Goal: Task Accomplishment & Management: Complete application form

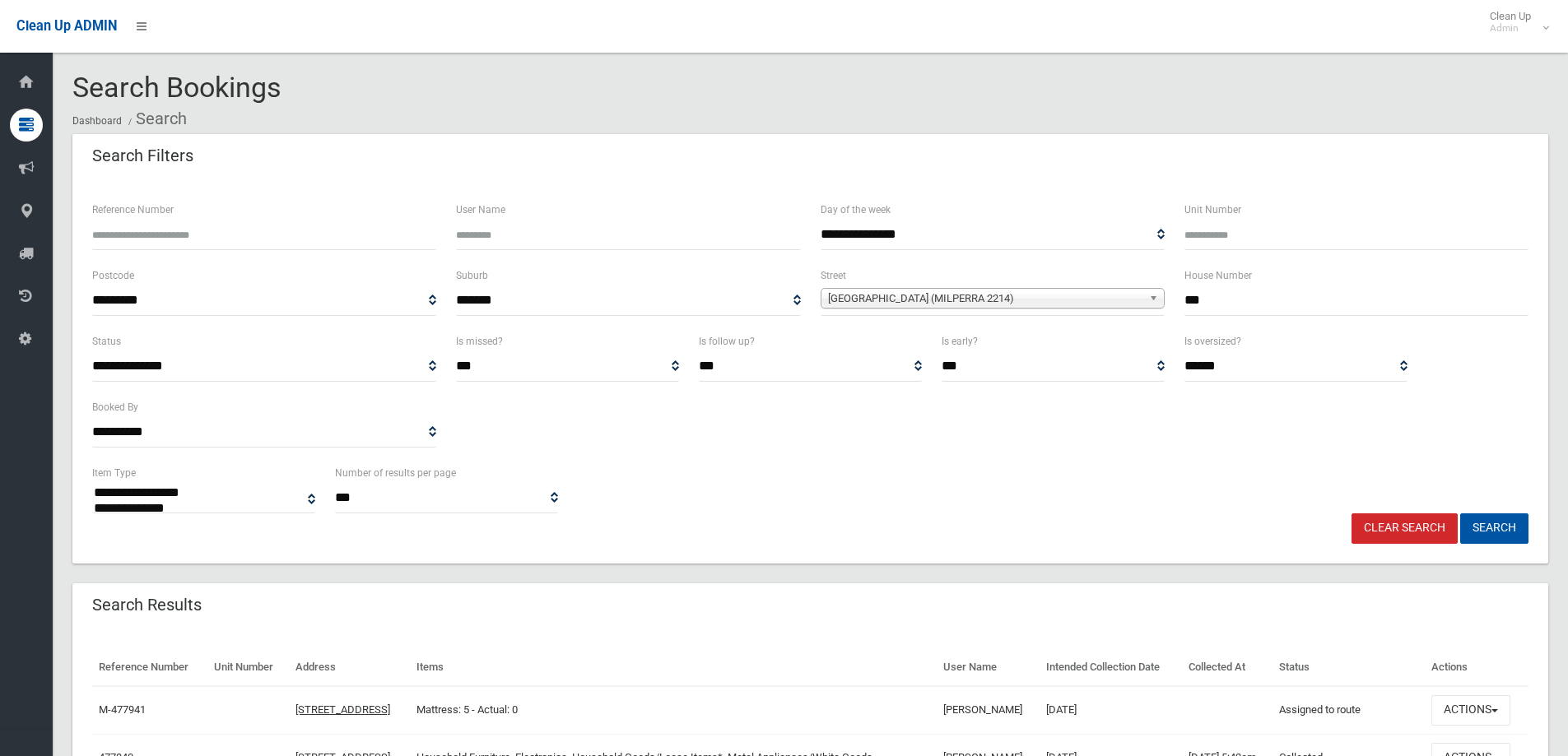
select select
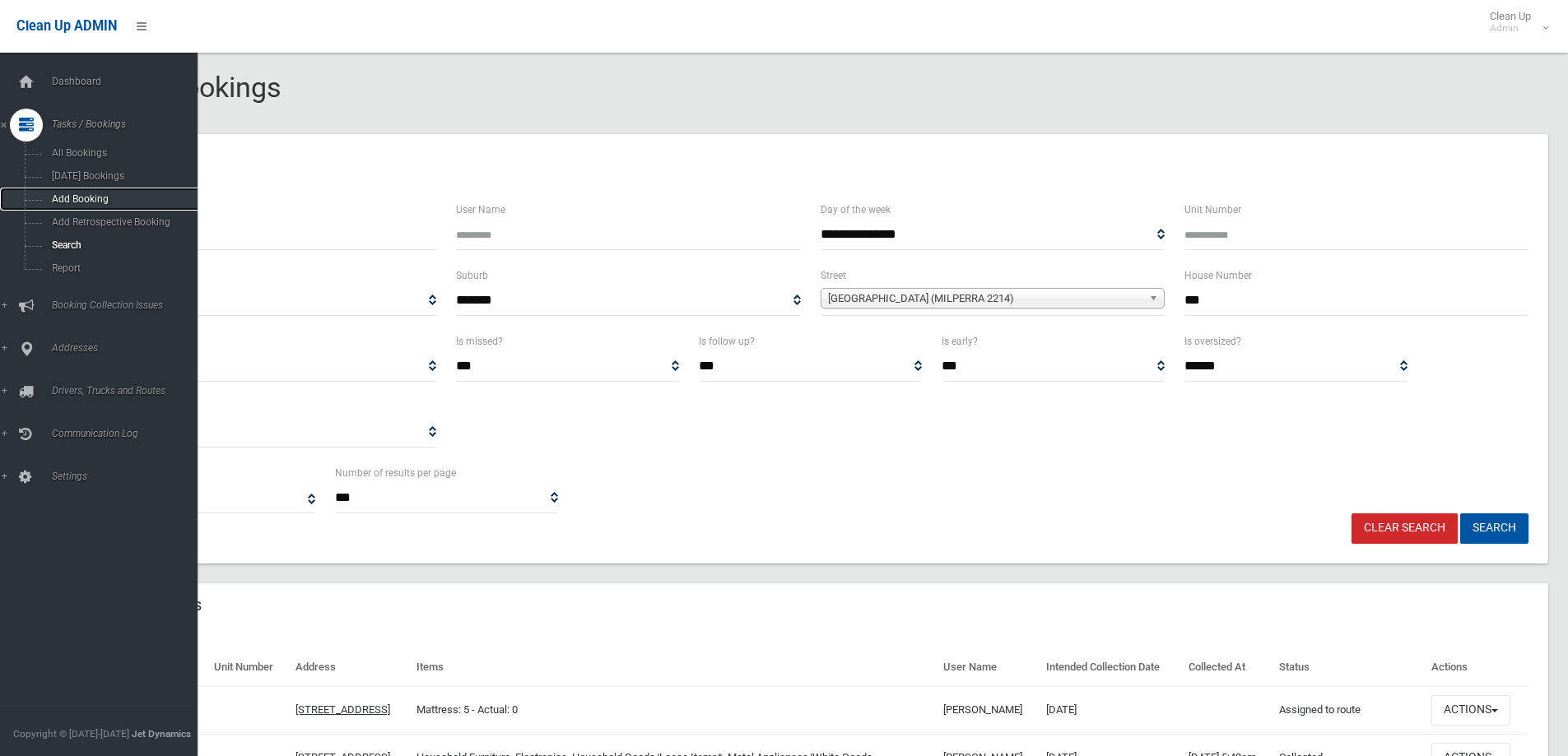
click at [54, 209] on link "Add Booking" at bounding box center [105, 198] width 210 height 23
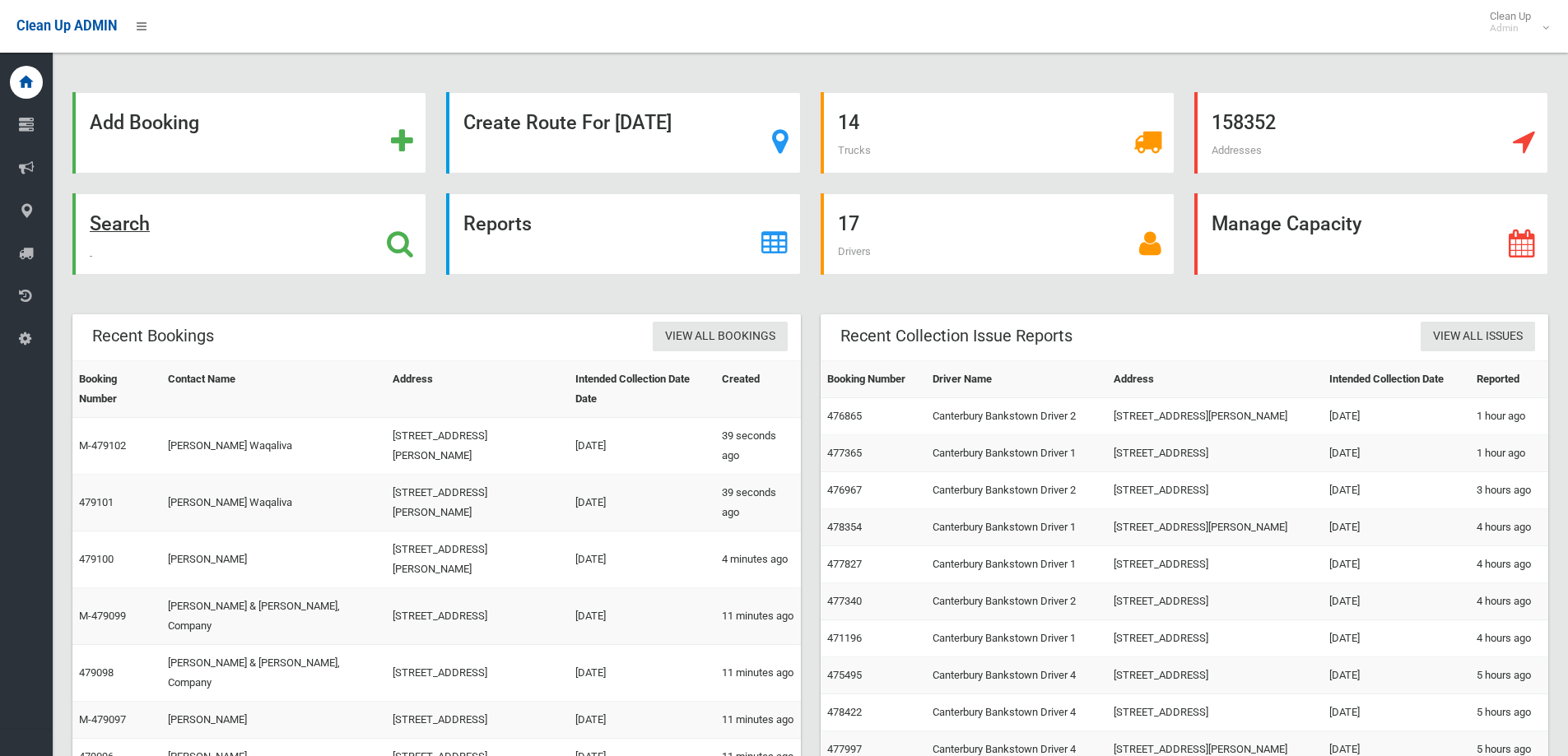
click at [376, 254] on div "Search" at bounding box center [249, 234] width 354 height 81
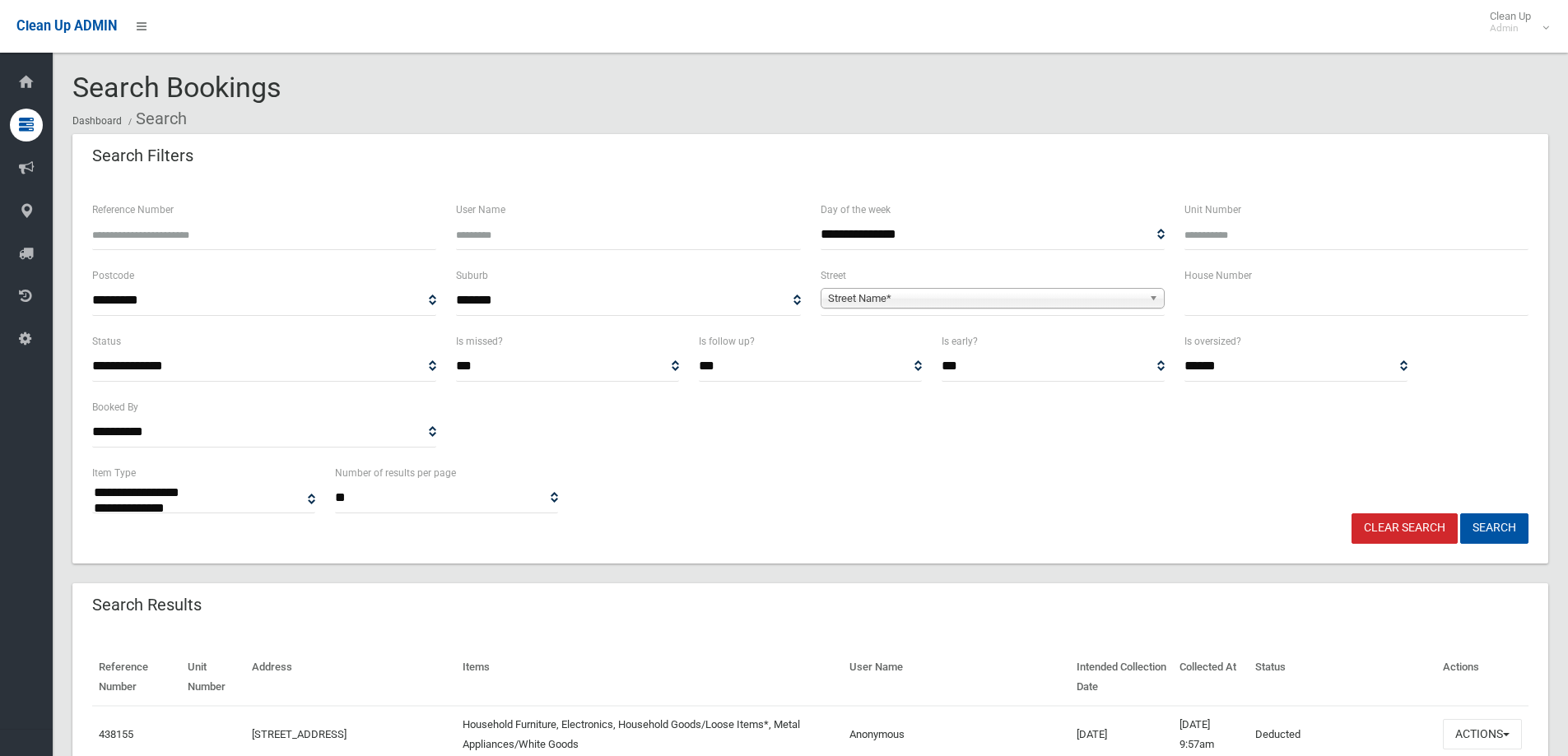
select select
click at [1416, 293] on input "text" at bounding box center [1357, 301] width 344 height 31
type input "**"
click at [1048, 298] on span "Street Name*" at bounding box center [984, 299] width 315 height 20
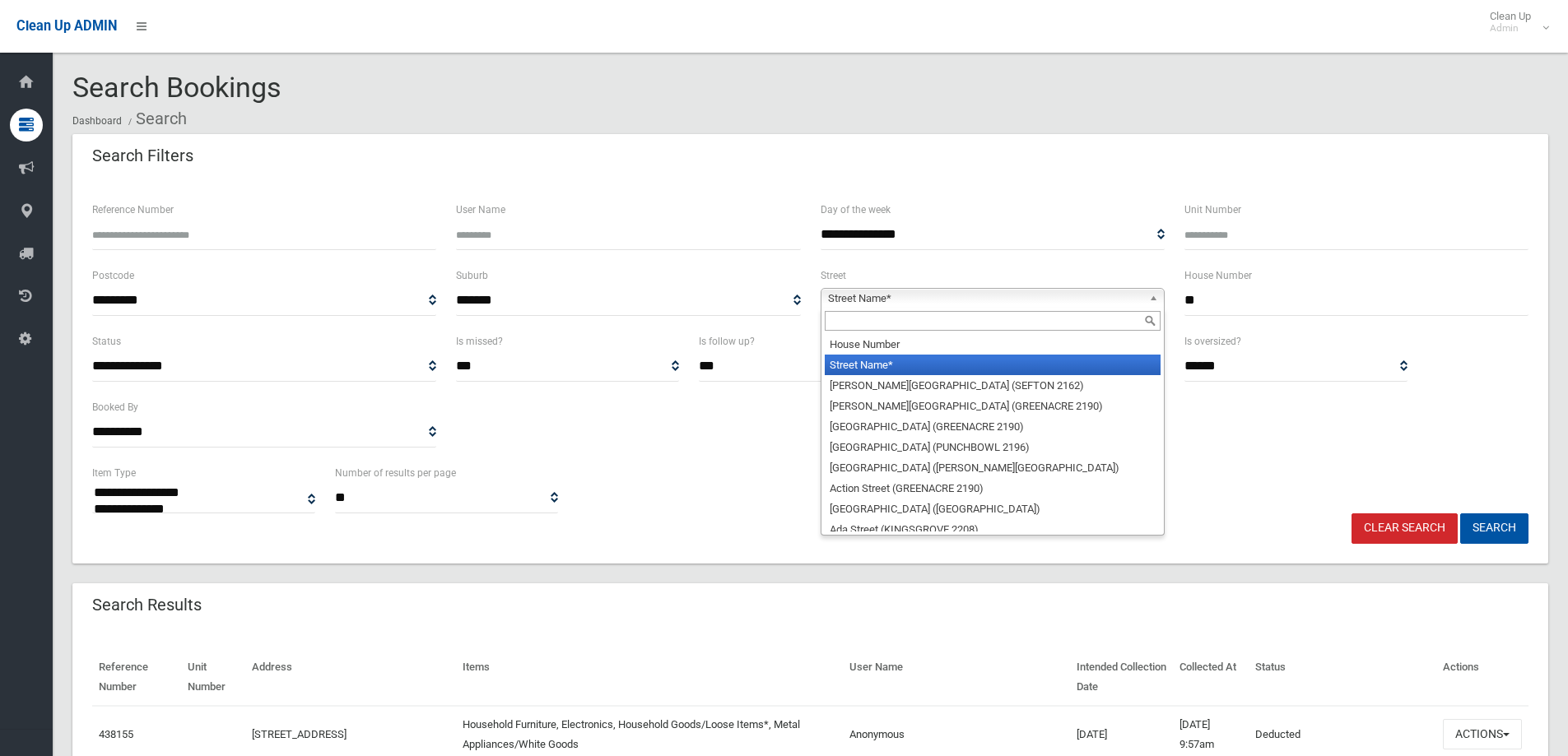
click at [1050, 329] on input "text" at bounding box center [992, 321] width 335 height 20
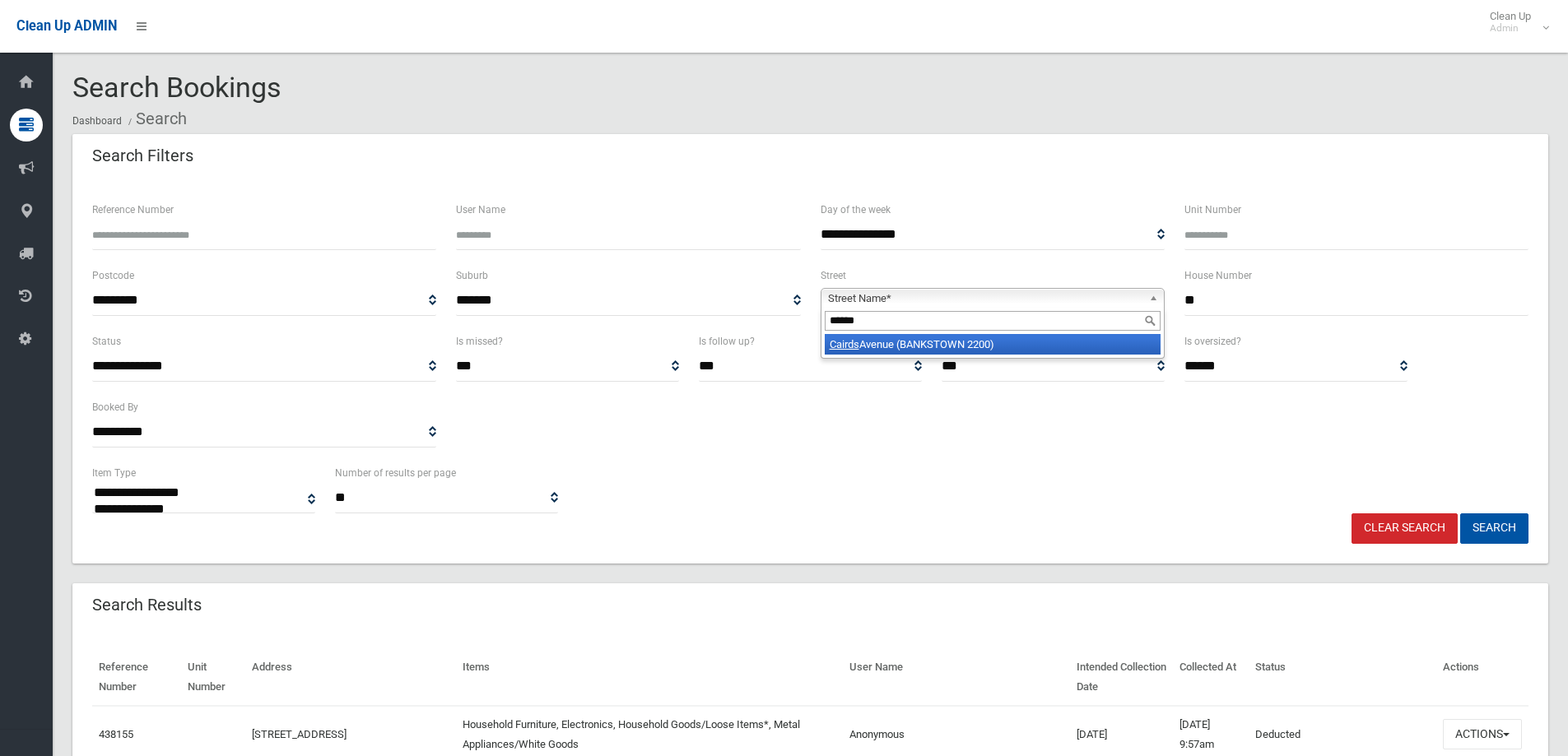
type input "******"
drag, startPoint x: 1050, startPoint y: 343, endPoint x: 1246, endPoint y: 375, distance: 198.6
click at [1050, 343] on li "Cairds Avenue (BANKSTOWN 2200)" at bounding box center [992, 344] width 335 height 21
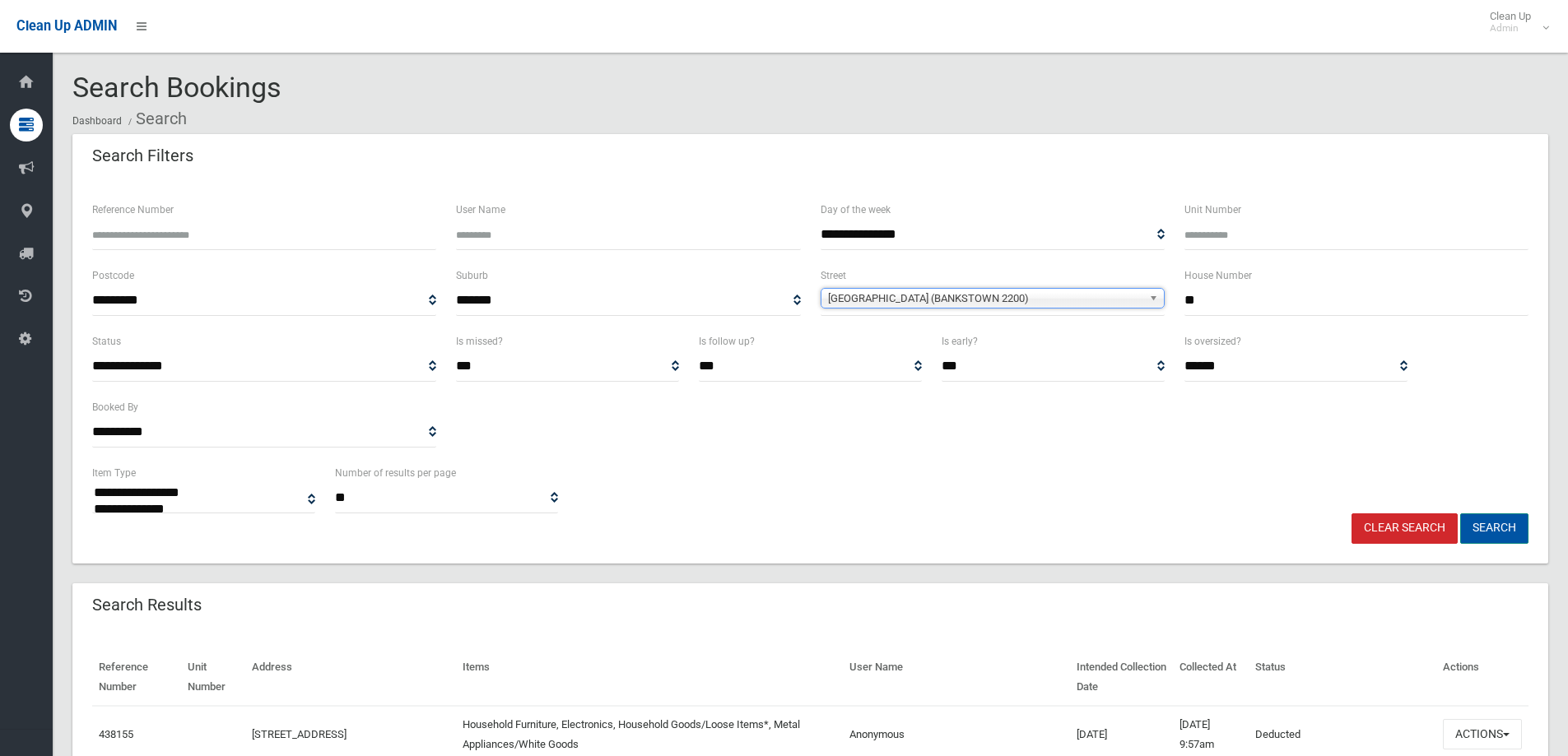
click at [1508, 528] on button "Search" at bounding box center [1495, 529] width 68 height 31
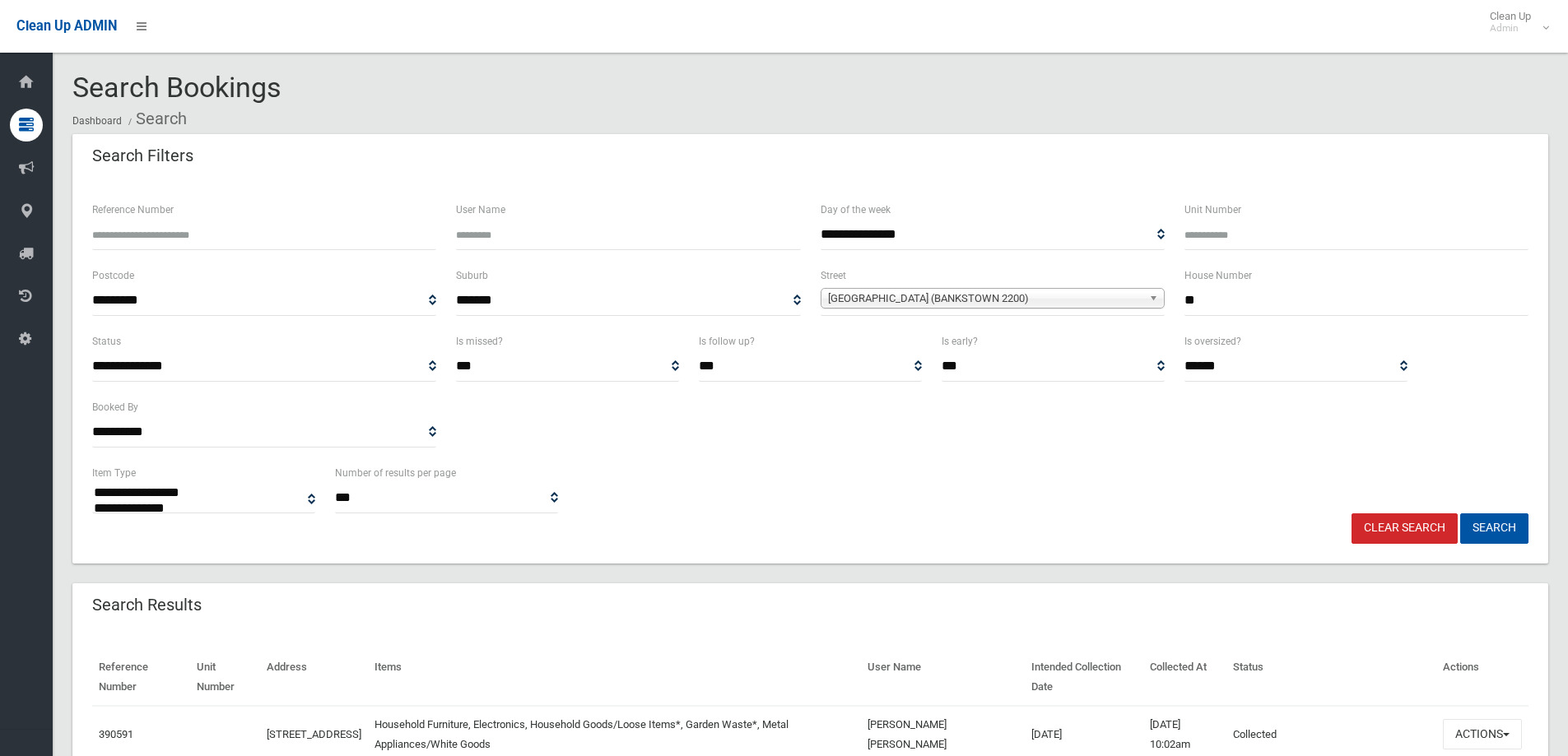
select select
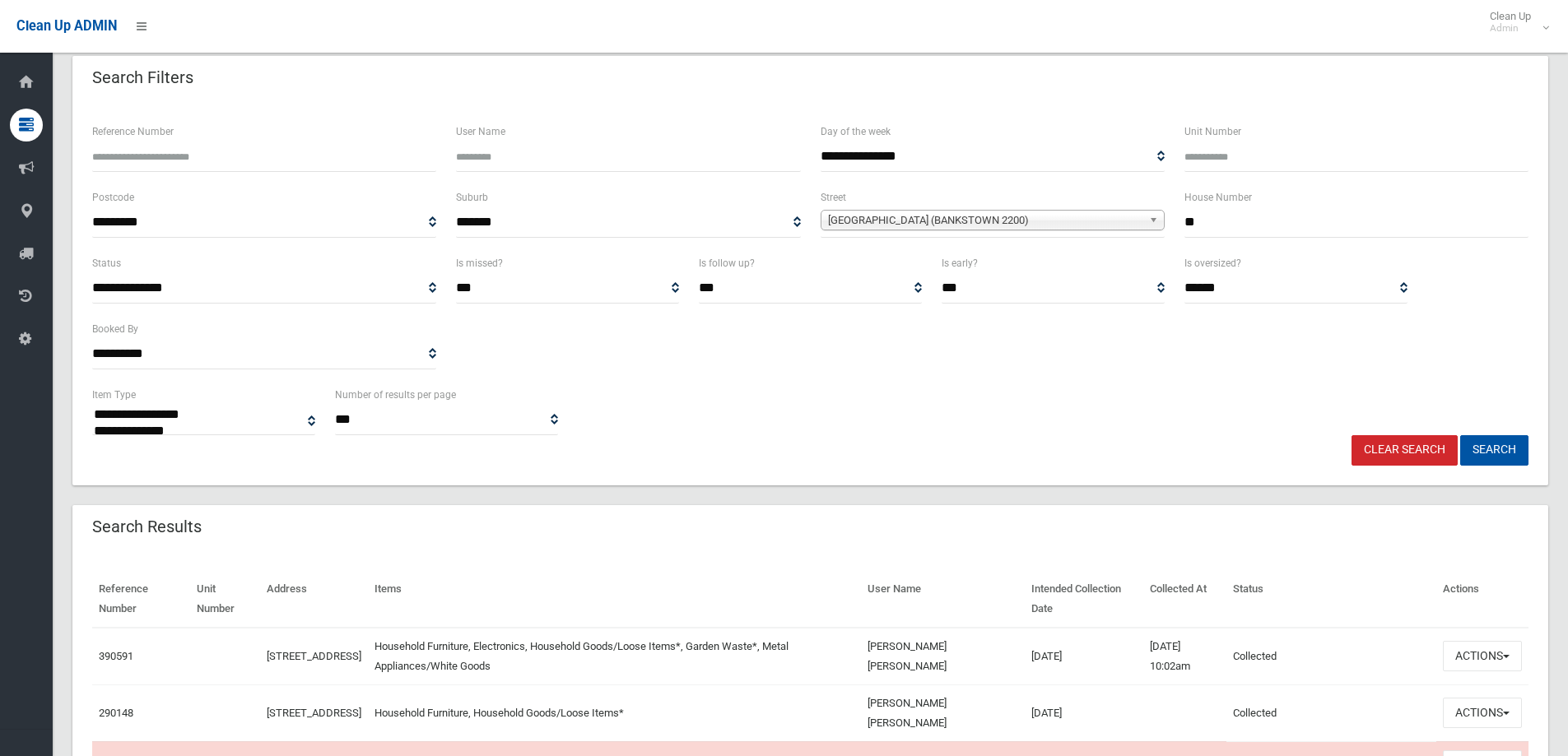
scroll to position [412, 0]
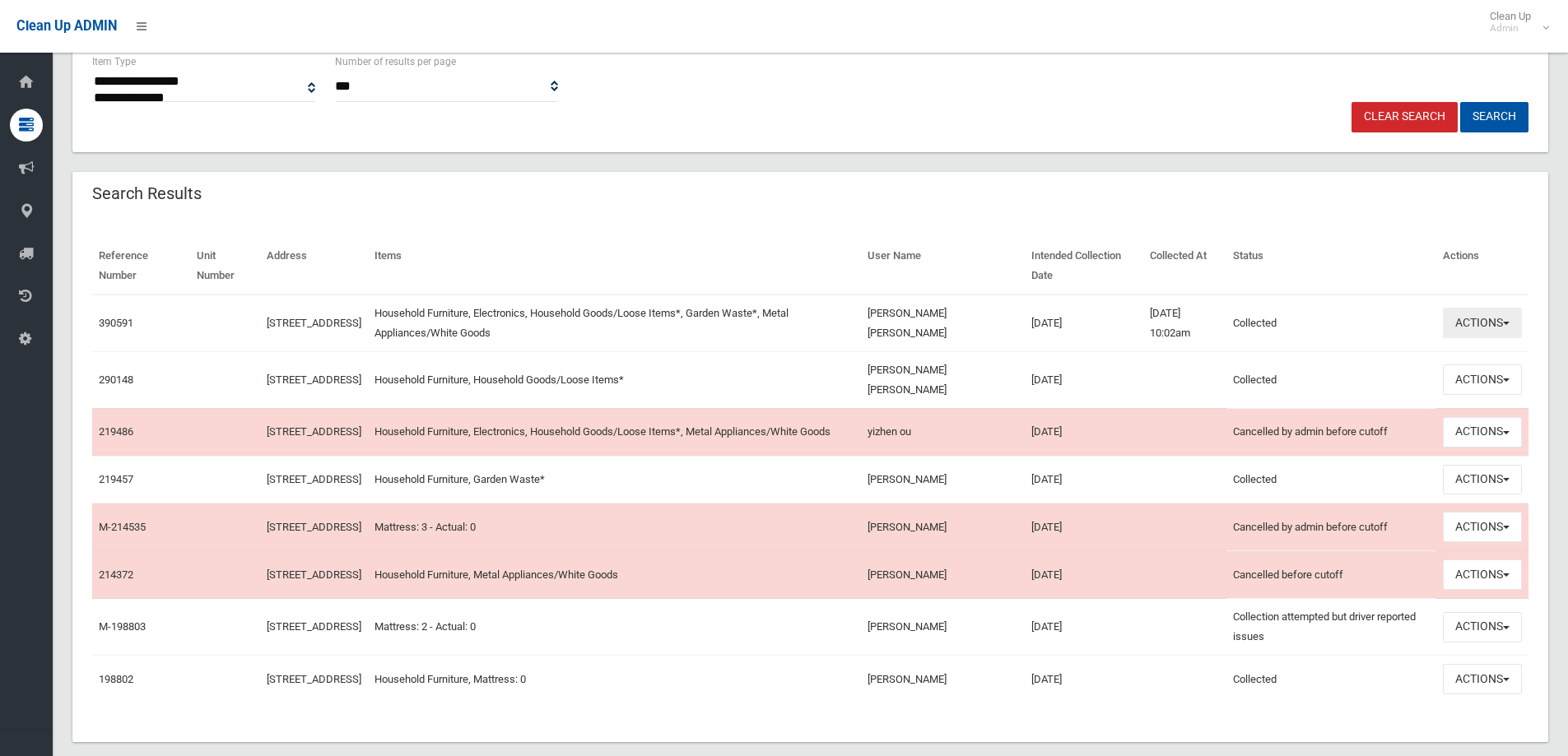
click at [1516, 333] on button "Actions" at bounding box center [1483, 322] width 79 height 31
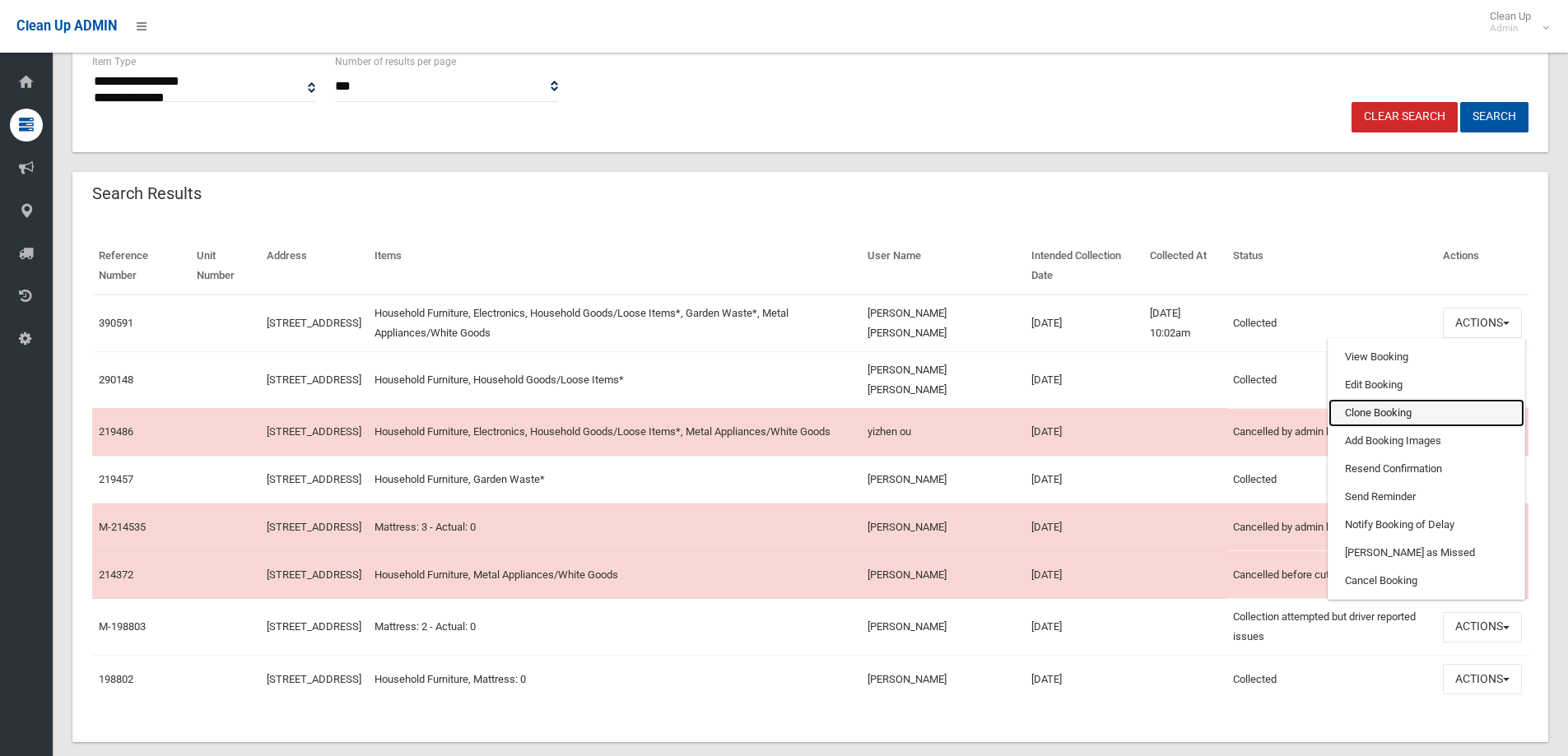
click at [1383, 412] on link "Clone Booking" at bounding box center [1426, 413] width 196 height 28
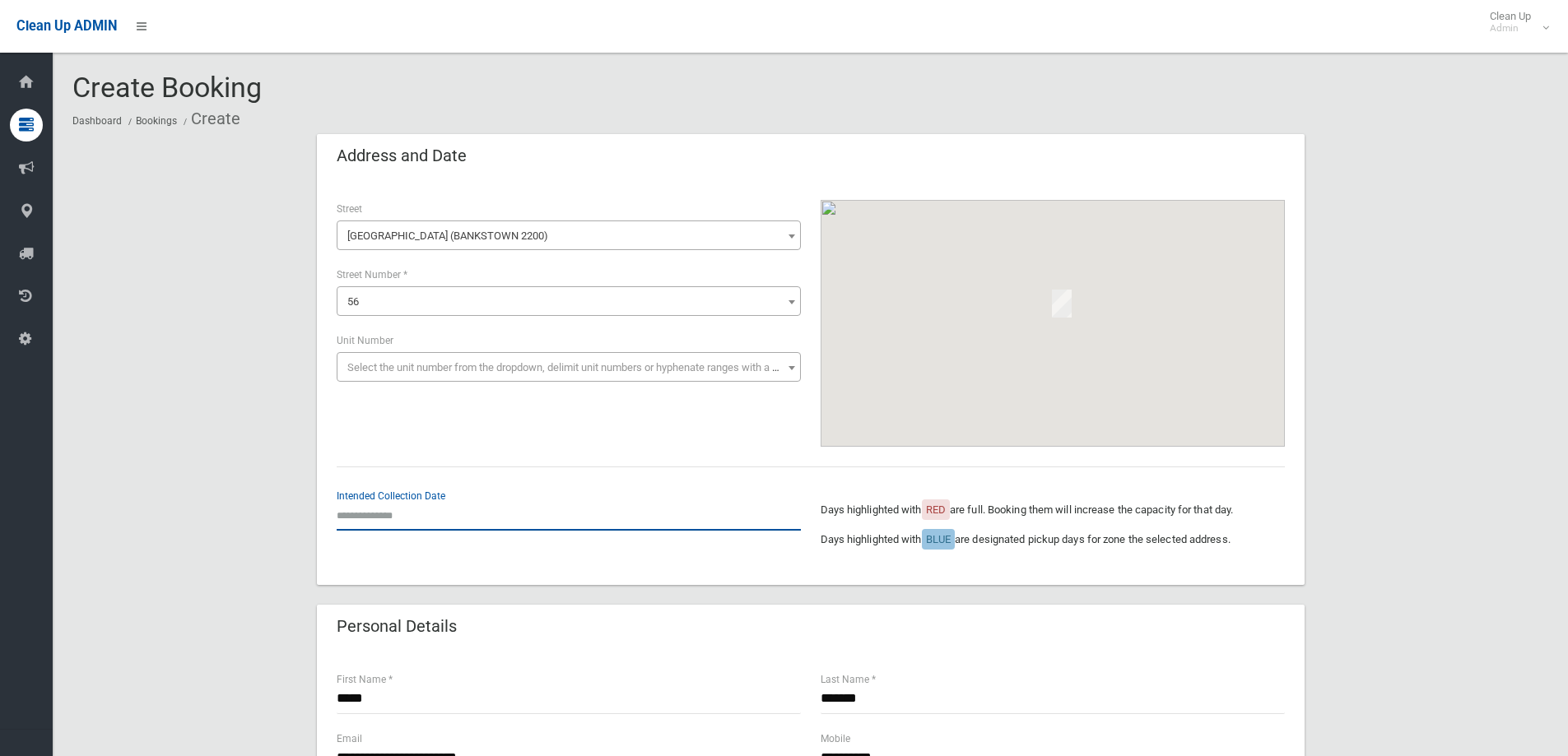
click at [437, 509] on input "text" at bounding box center [569, 515] width 464 height 31
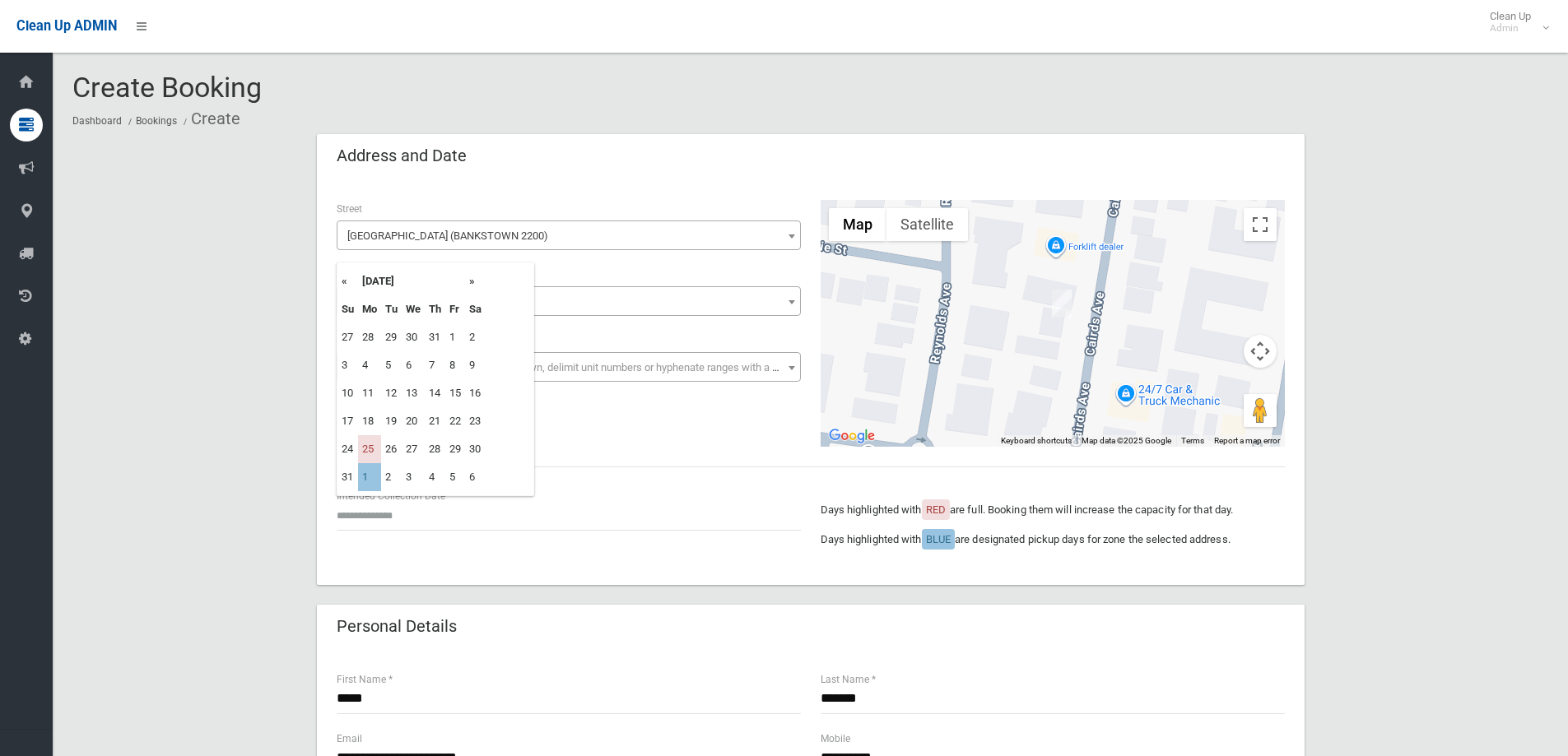
click at [582, 491] on div "Intended Collection Date" at bounding box center [569, 509] width 464 height 44
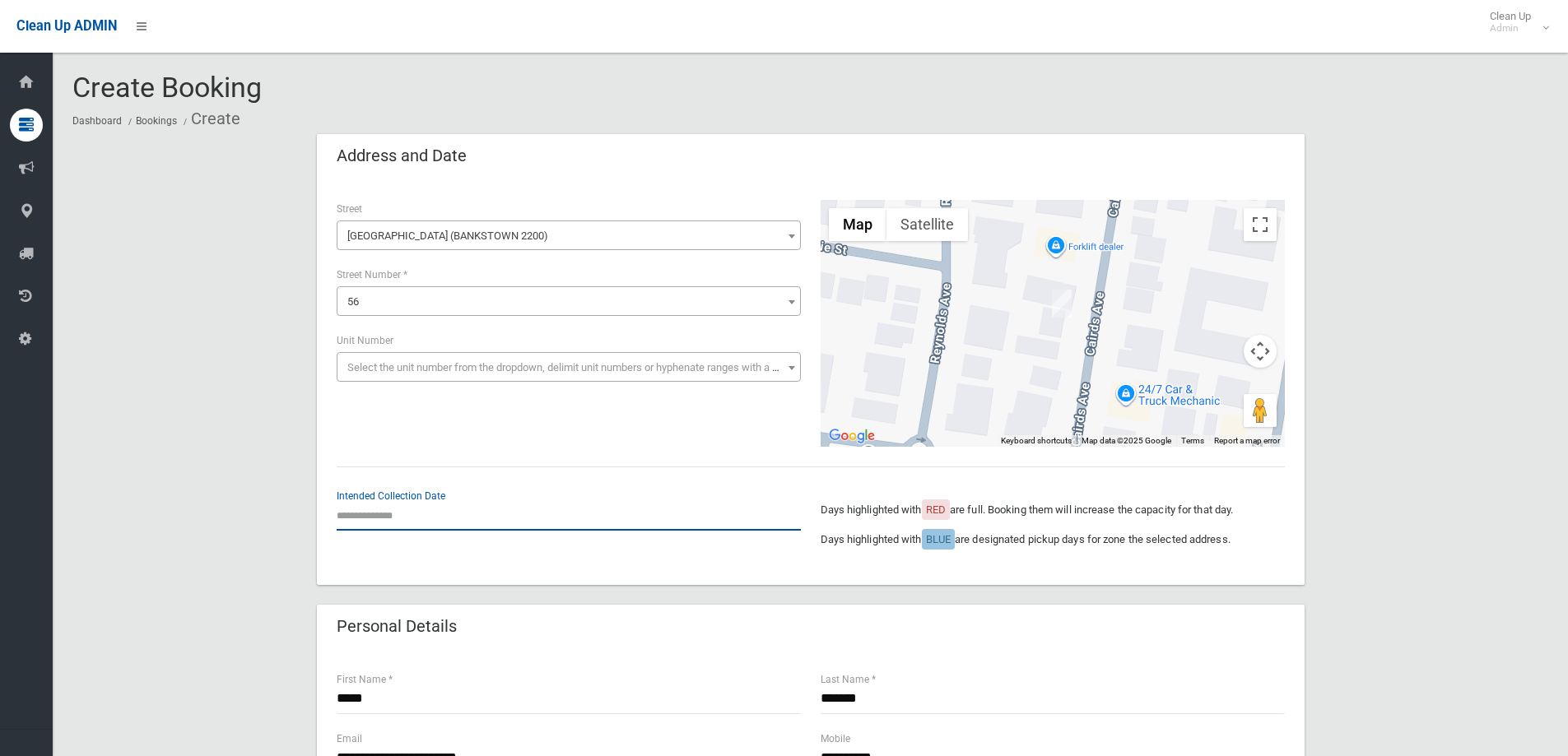
click at [447, 520] on input "text" at bounding box center [569, 515] width 464 height 31
click at [781, 654] on div "**********" at bounding box center [810, 759] width 987 height 217
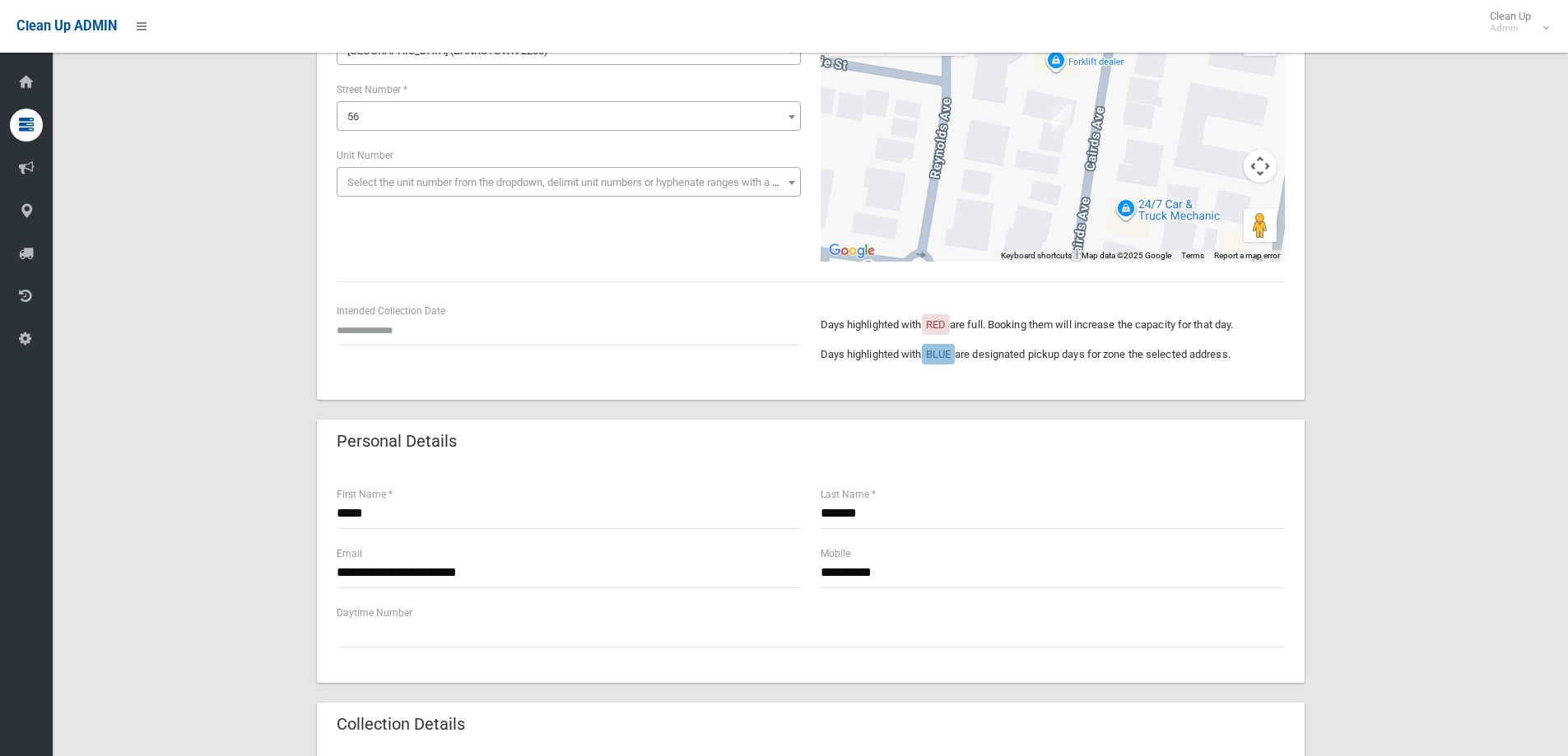
scroll to position [82, 0]
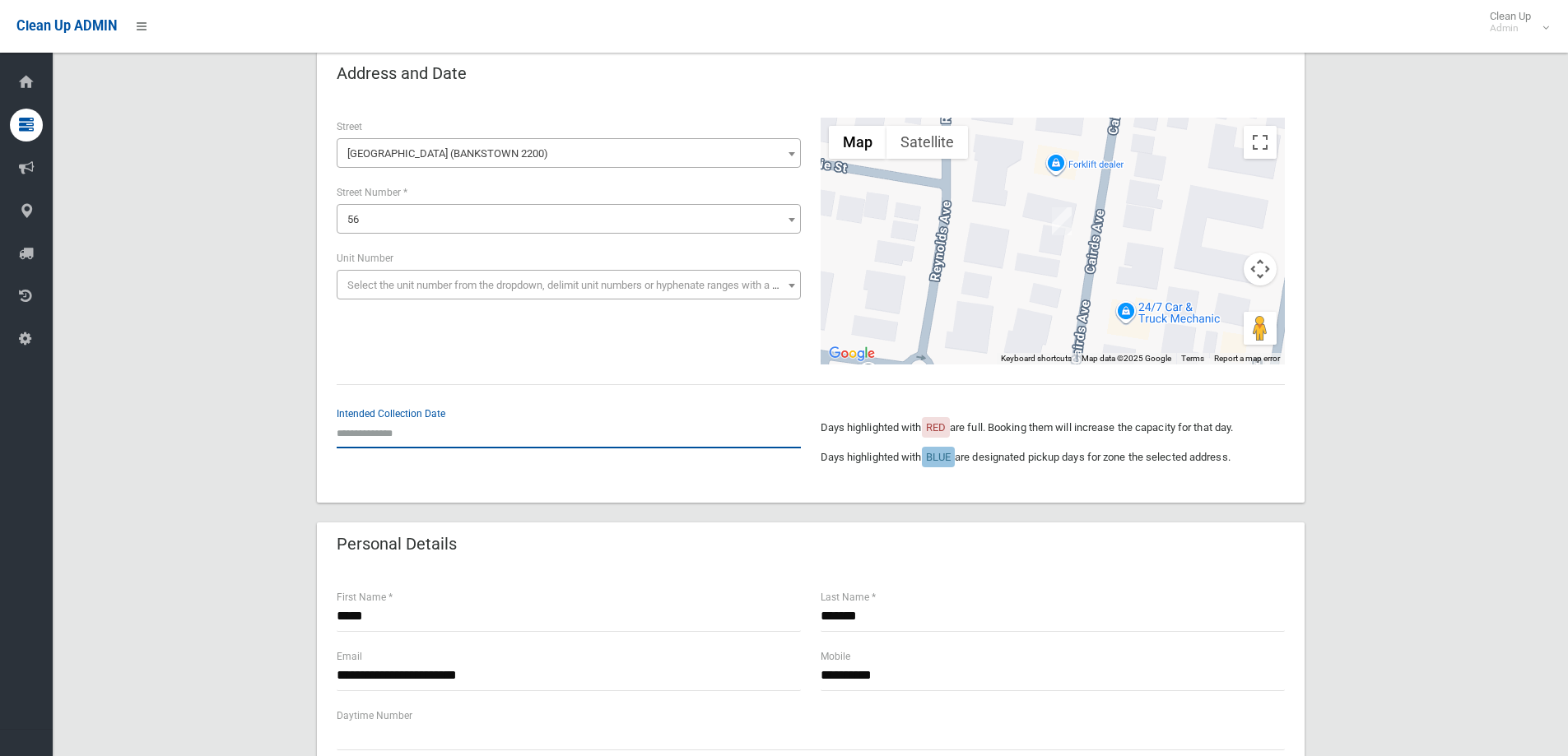
click at [432, 423] on input "text" at bounding box center [569, 433] width 464 height 31
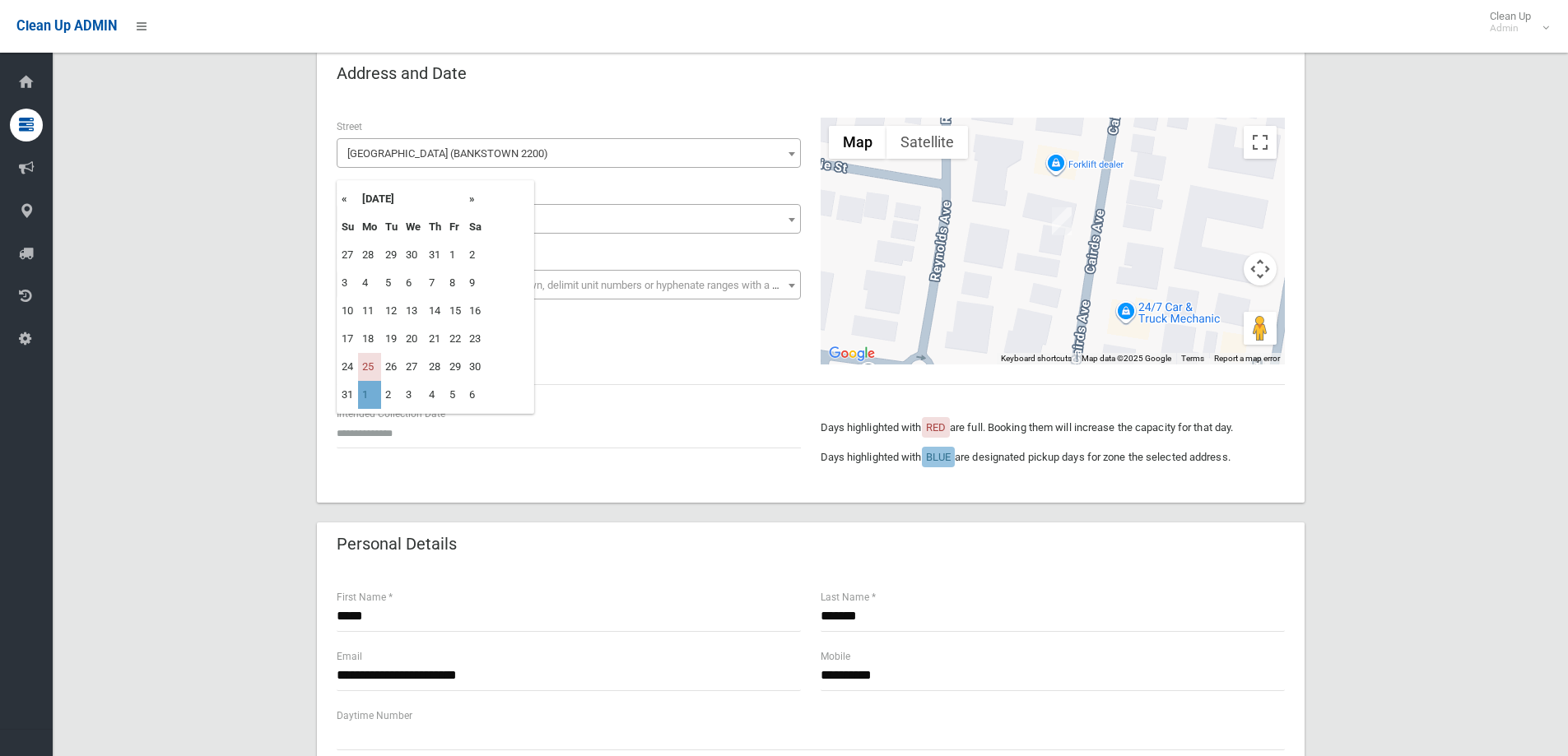
click at [371, 396] on td "1" at bounding box center [369, 395] width 23 height 28
type input "**********"
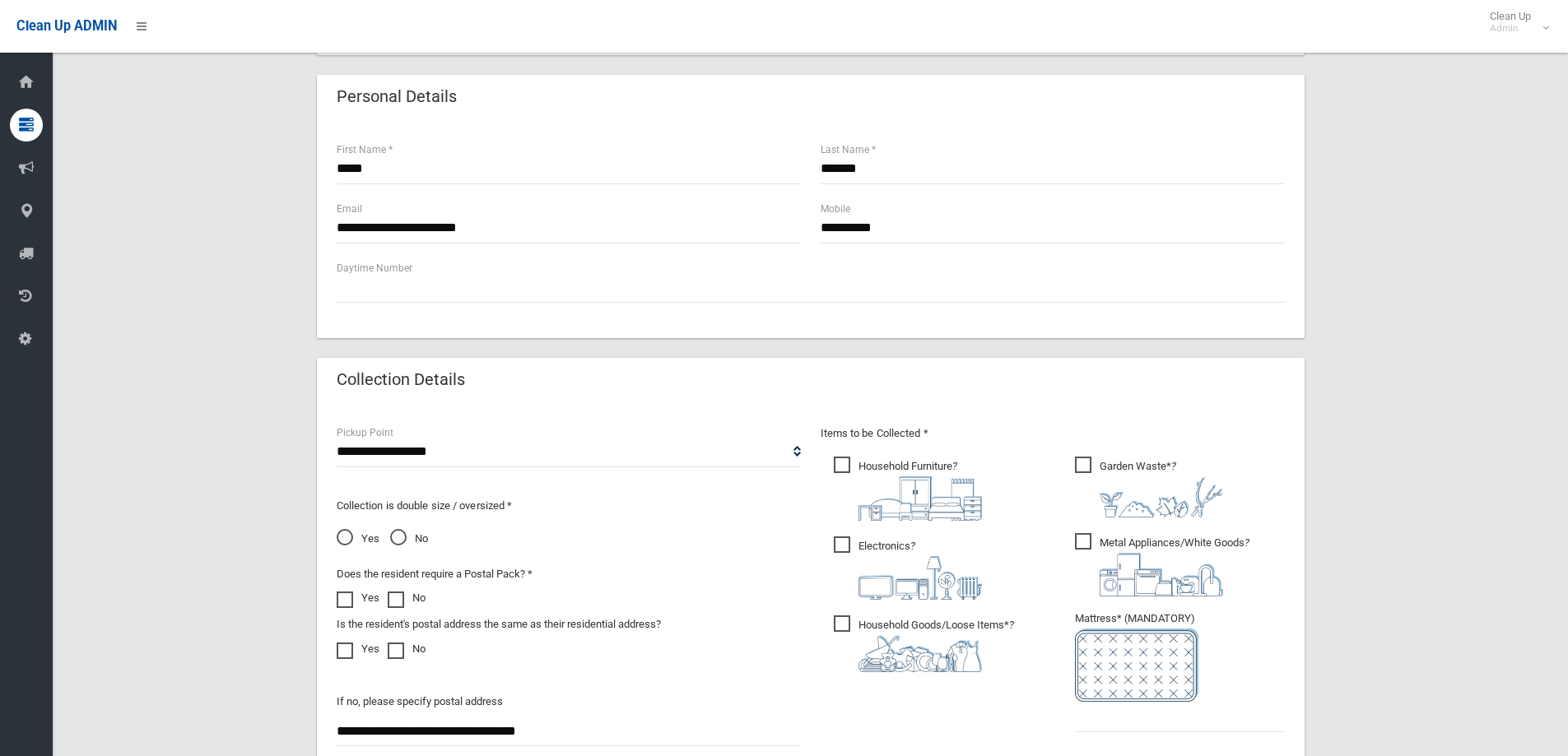
scroll to position [741, 0]
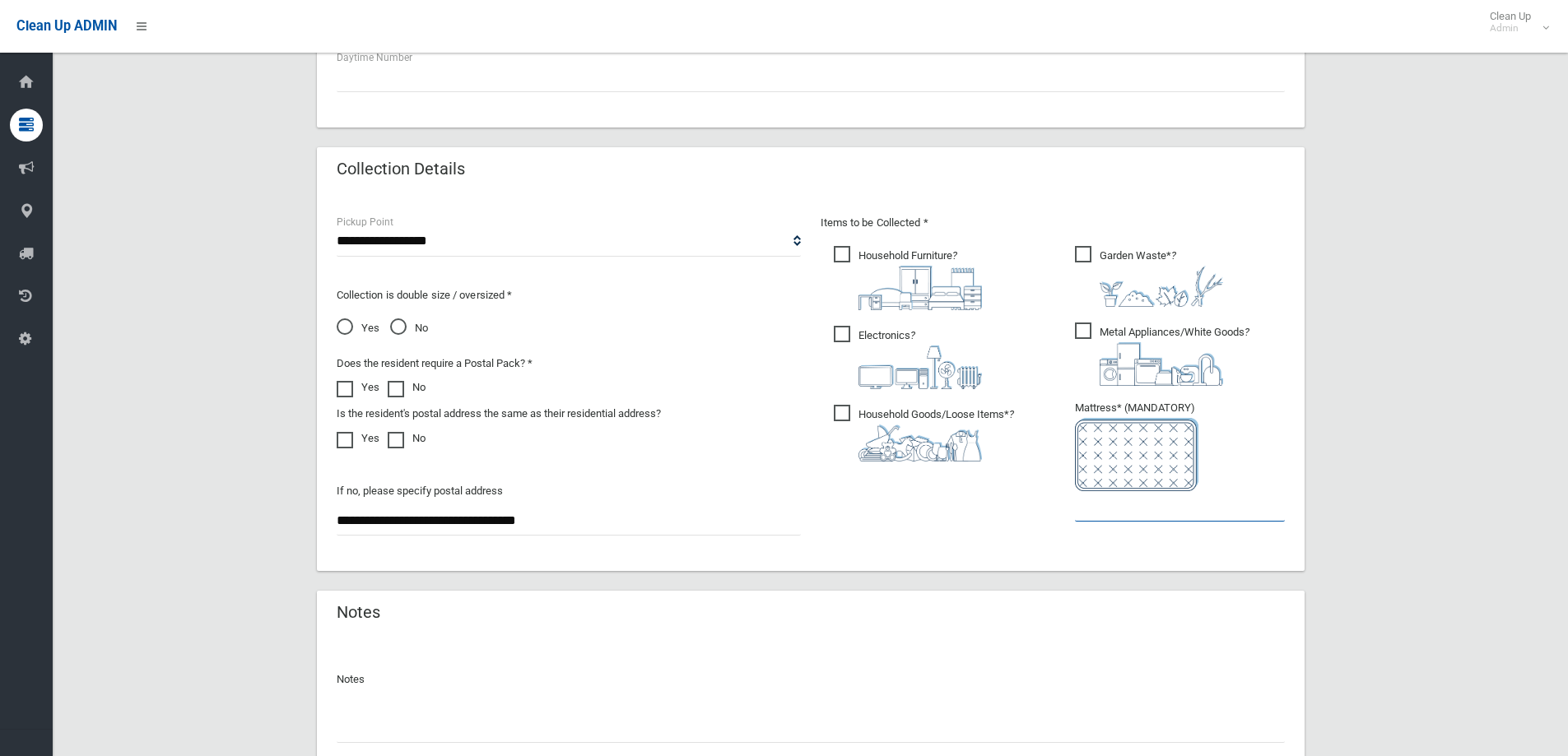
click at [1160, 518] on input "text" at bounding box center [1180, 506] width 210 height 31
type input "*"
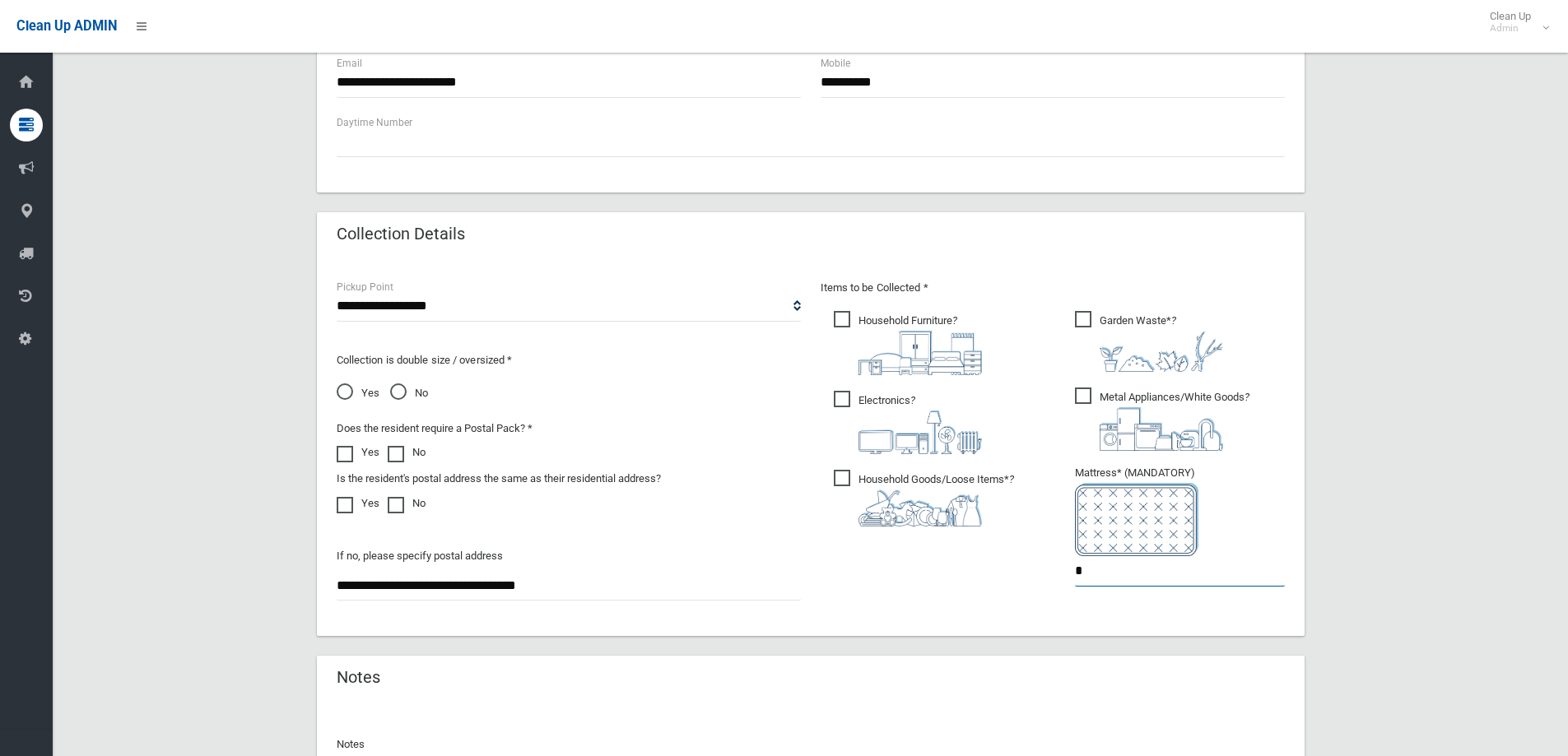
scroll to position [872, 0]
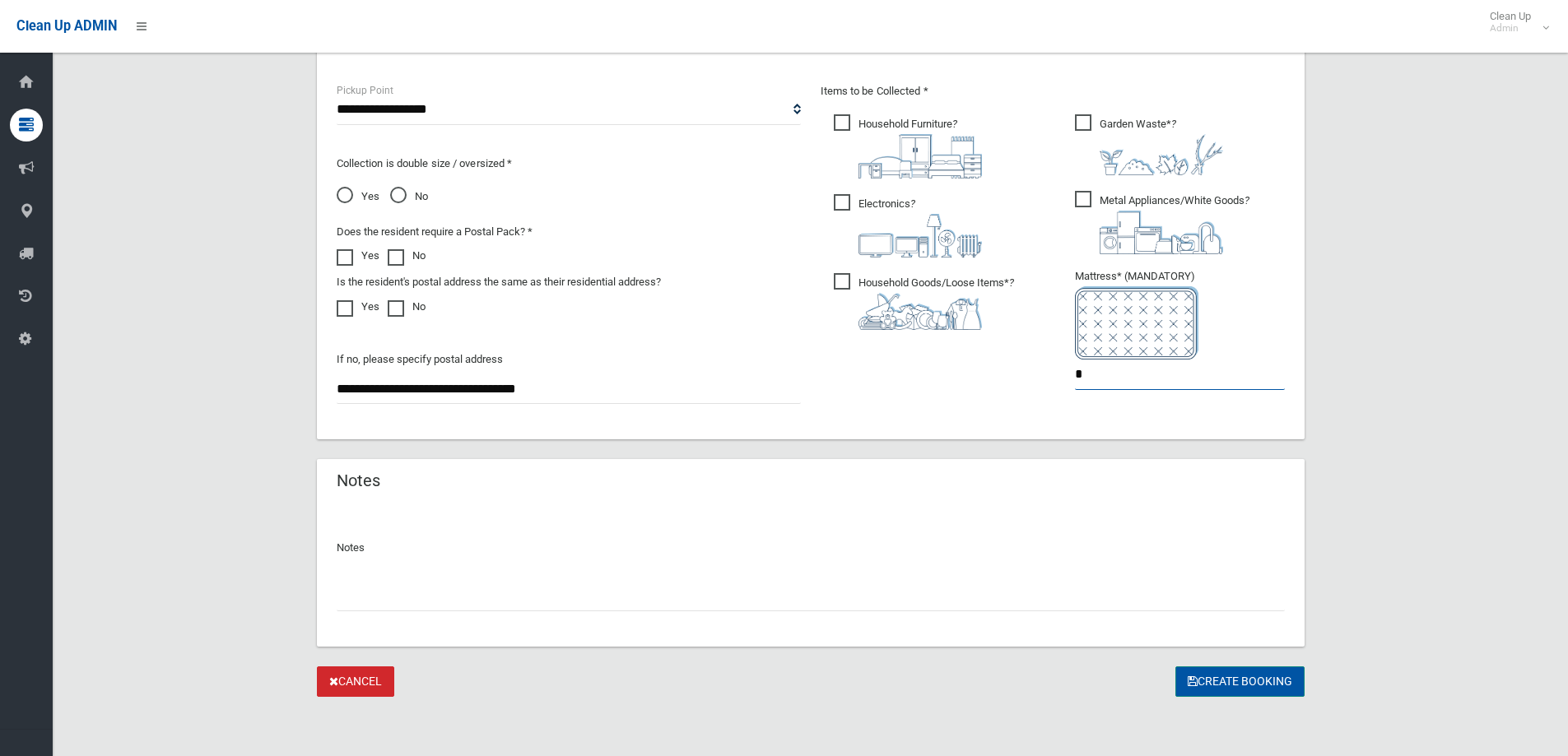
type input "*"
click at [1259, 686] on button "Create Booking" at bounding box center [1241, 682] width 129 height 31
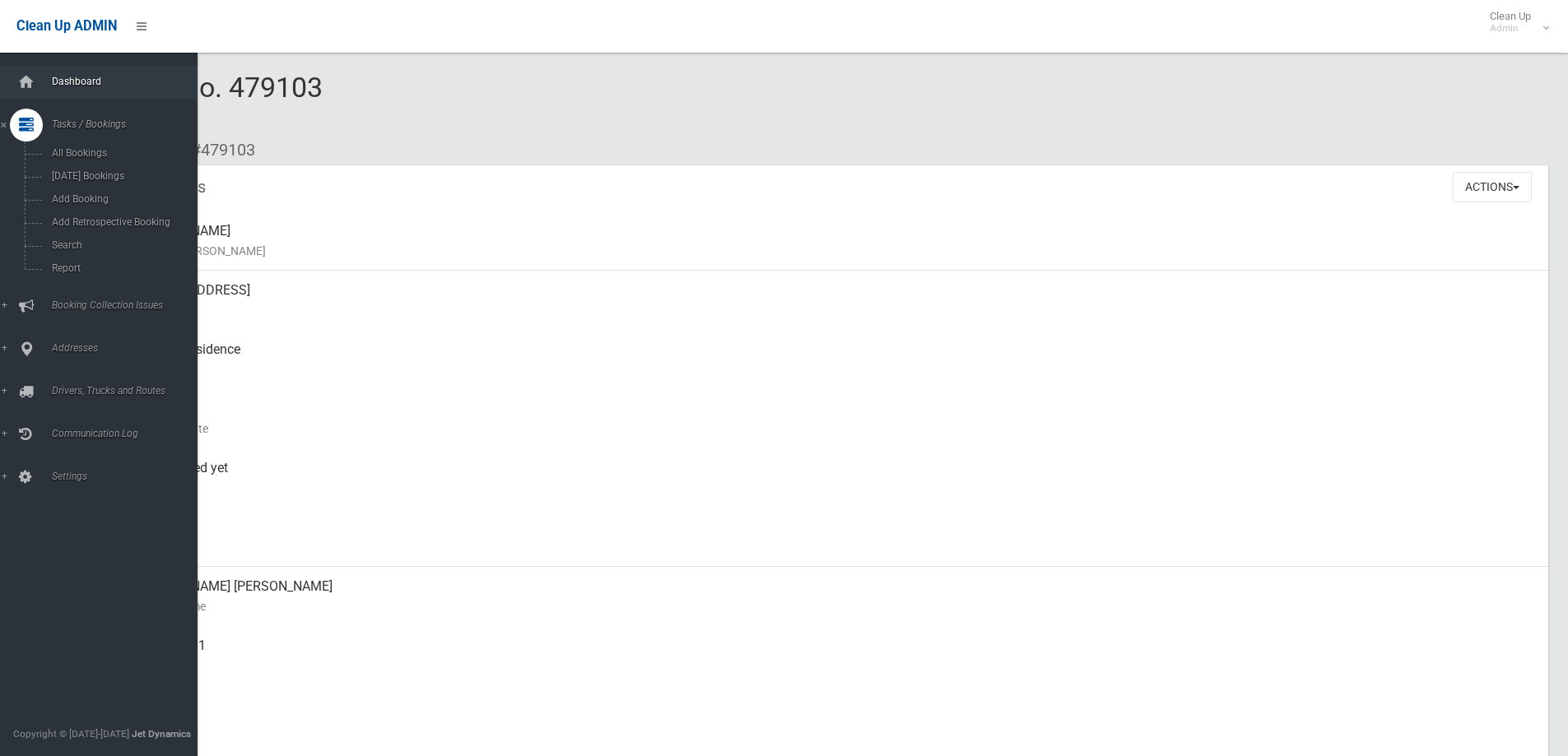
click at [80, 85] on span "Dashboard" at bounding box center [128, 81] width 163 height 12
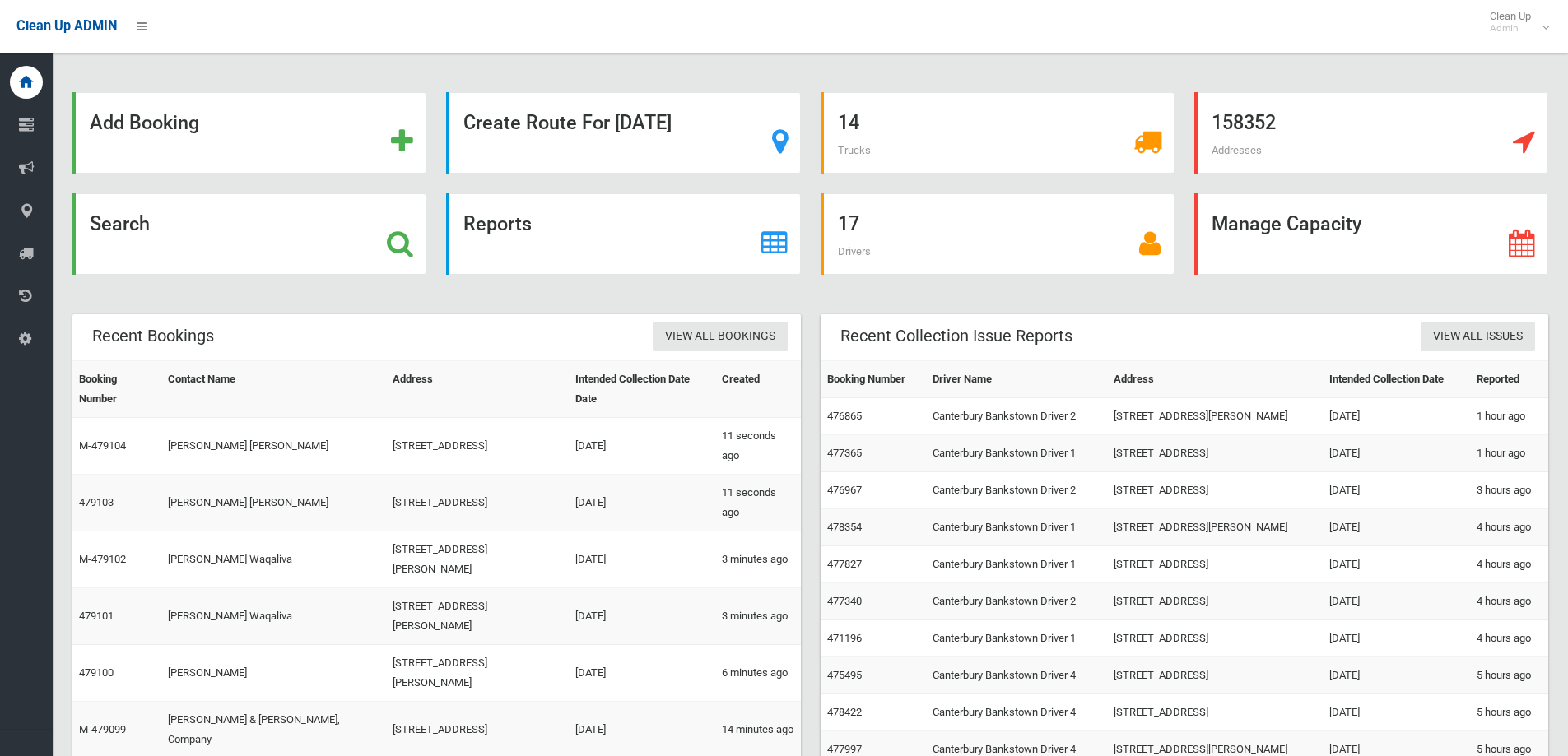
click at [1185, 181] on div "158352 Addresses" at bounding box center [1372, 143] width 374 height 101
click at [814, 210] on div "17 Drivers" at bounding box center [997, 244] width 374 height 101
click at [1381, 178] on div "158352 Addresses" at bounding box center [1372, 143] width 374 height 101
